Goal: Obtain resource: Download file/media

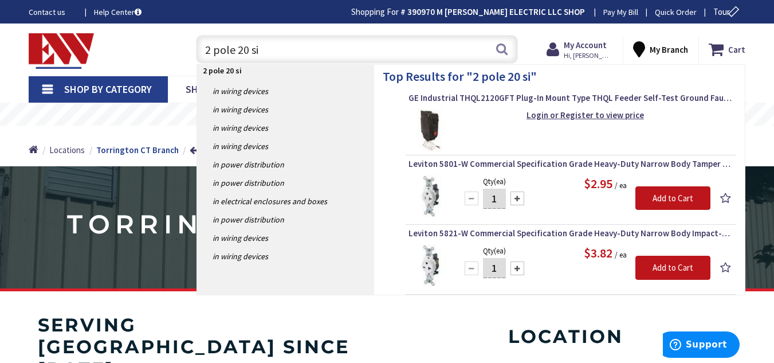
drag, startPoint x: 0, startPoint y: 0, endPoint x: 207, endPoint y: 61, distance: 215.8
drag, startPoint x: 207, startPoint y: 61, endPoint x: 325, endPoint y: 59, distance: 118.1
click at [325, 59] on input "2 pole 20 si" at bounding box center [357, 49] width 322 height 29
drag, startPoint x: 325, startPoint y: 59, endPoint x: 204, endPoint y: 42, distance: 122.1
click at [204, 42] on input "2 pole 20 si" at bounding box center [357, 49] width 322 height 29
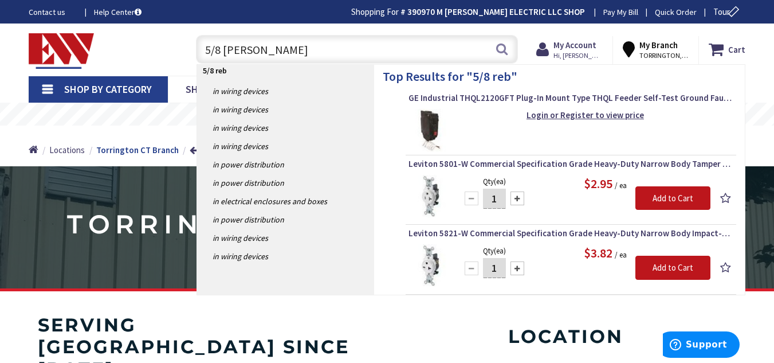
type input "5/8 rebar"
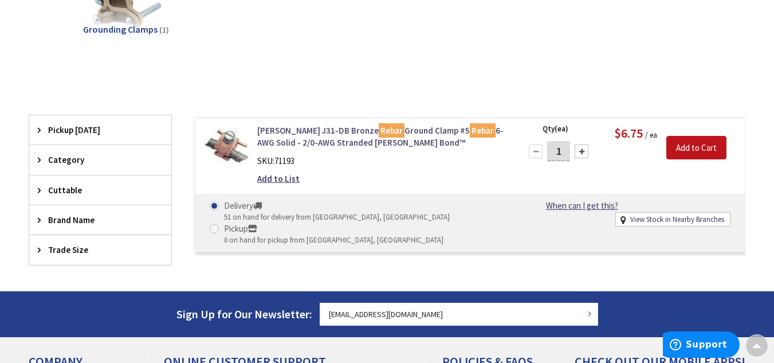
click at [311, 136] on link "[PERSON_NAME] J31-DB Bronze Rebar Ground Clamp #5 Rebar 6-AWG Solid - 2/0-AWG S…" at bounding box center [382, 136] width 250 height 25
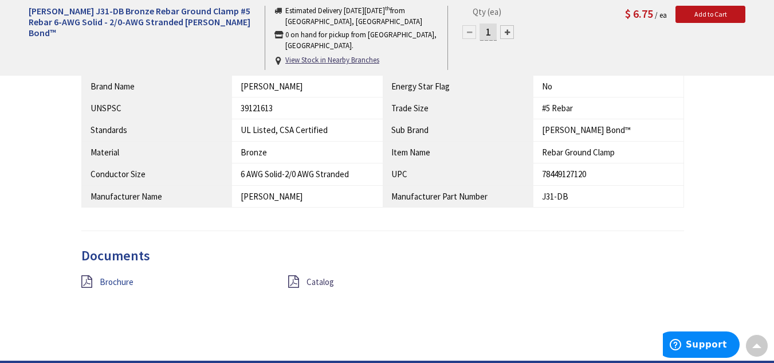
scroll to position [610, 0]
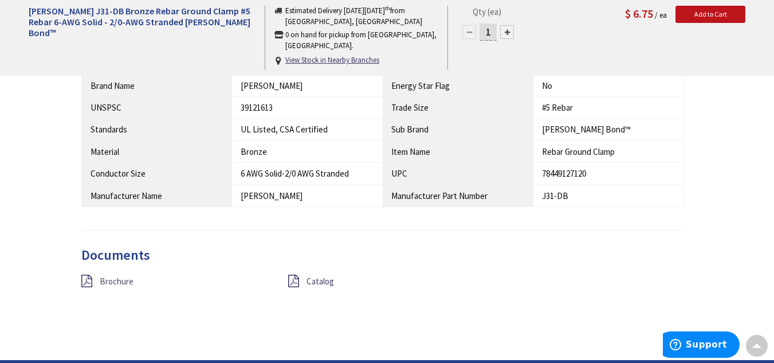
click at [122, 281] on span "Brochure" at bounding box center [117, 281] width 34 height 11
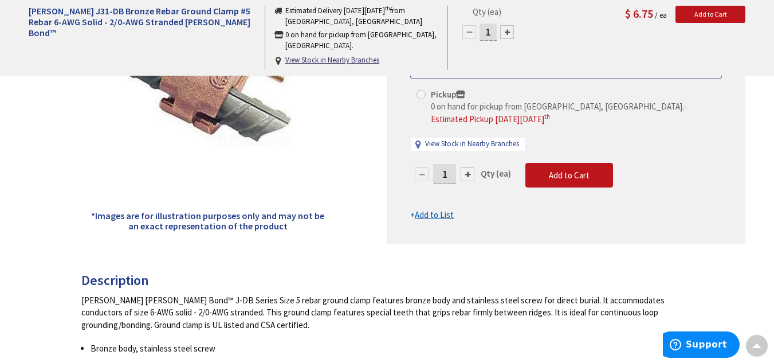
scroll to position [143, 0]
